Goal: Navigation & Orientation: Find specific page/section

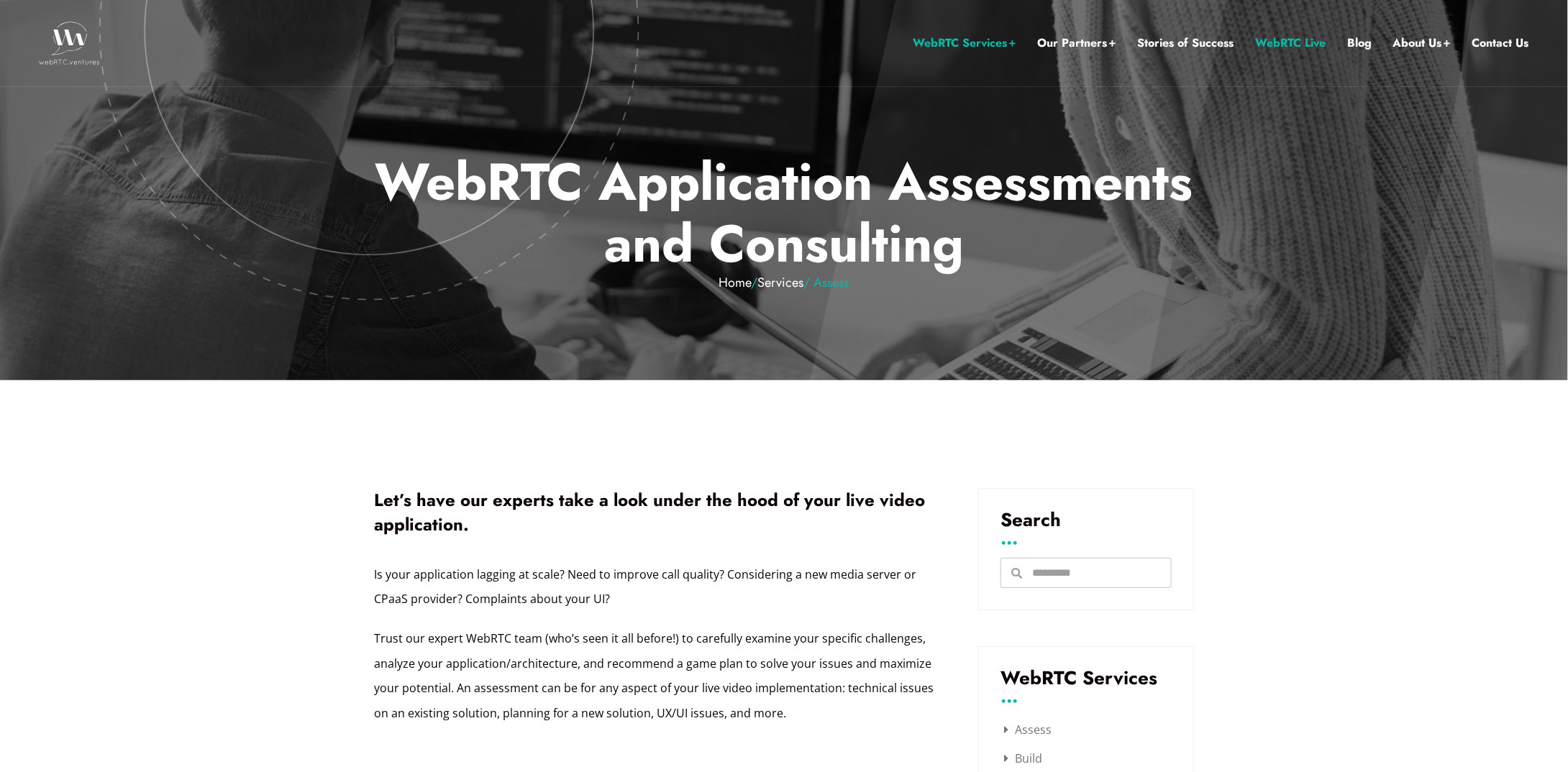
click at [1308, 37] on link "WebRTC Live" at bounding box center [1290, 43] width 71 height 19
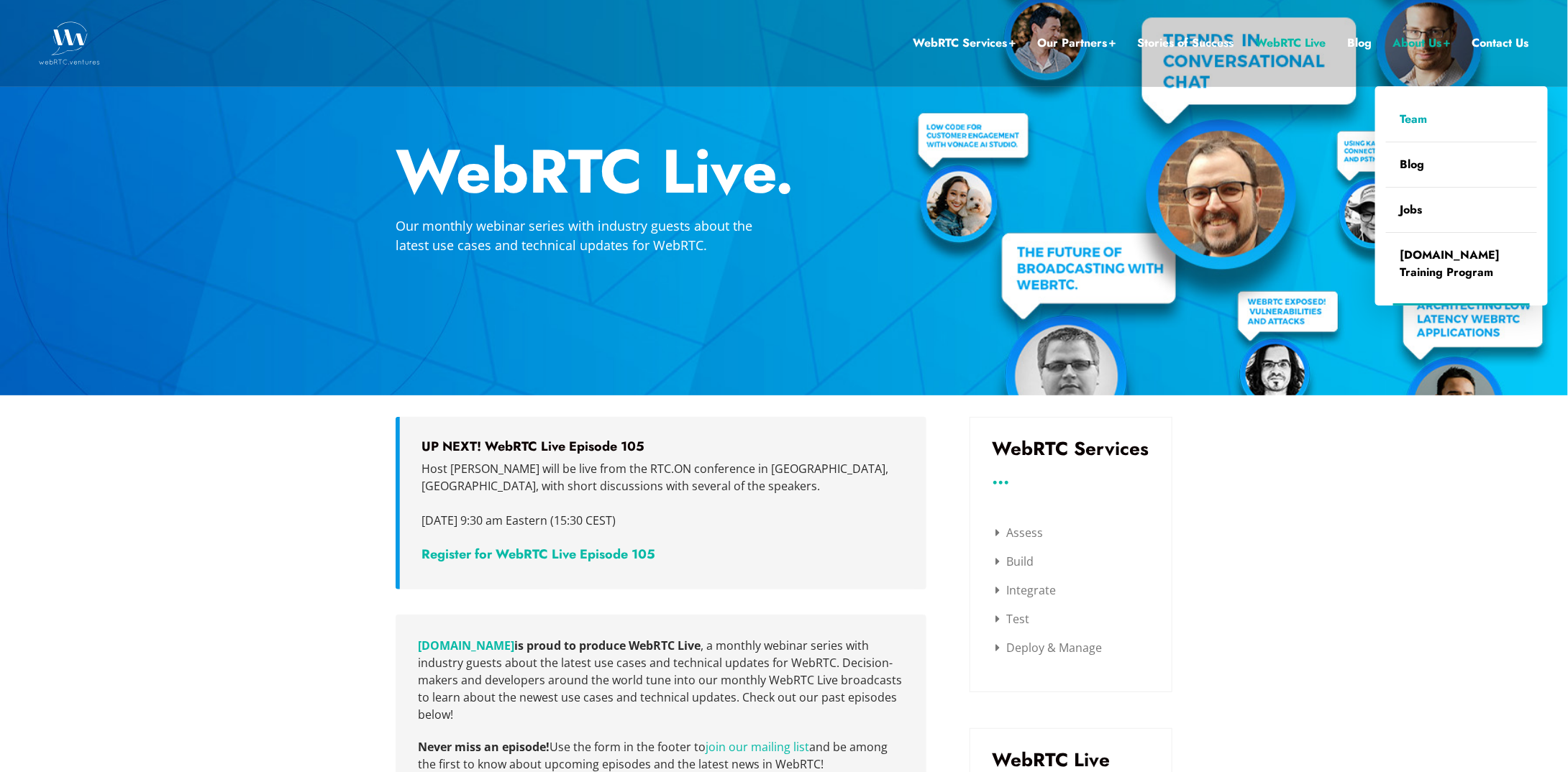
click at [1432, 115] on link "Team" at bounding box center [1462, 119] width 151 height 44
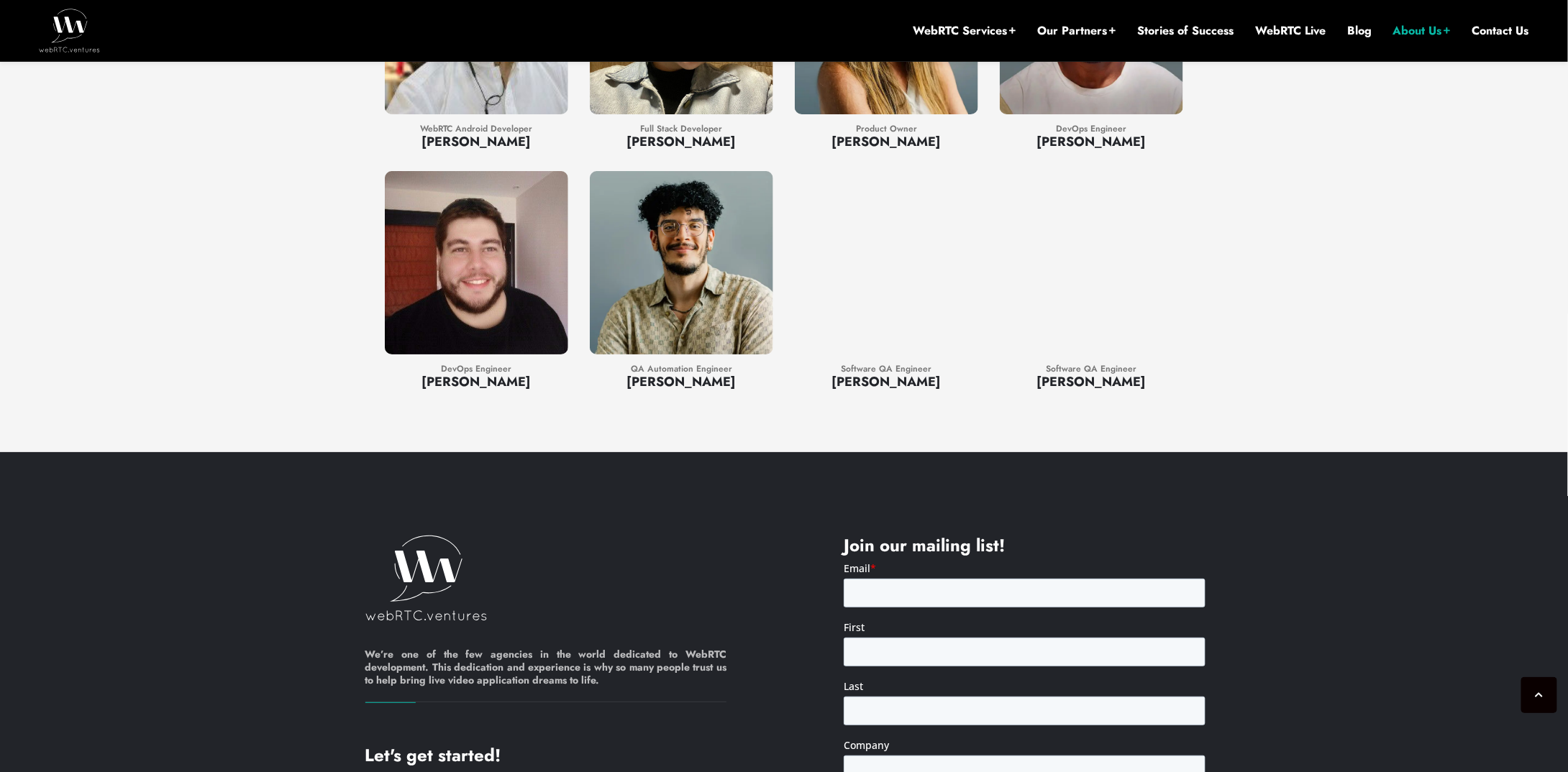
scroll to position [2660, 0]
